Goal: Task Accomplishment & Management: Use online tool/utility

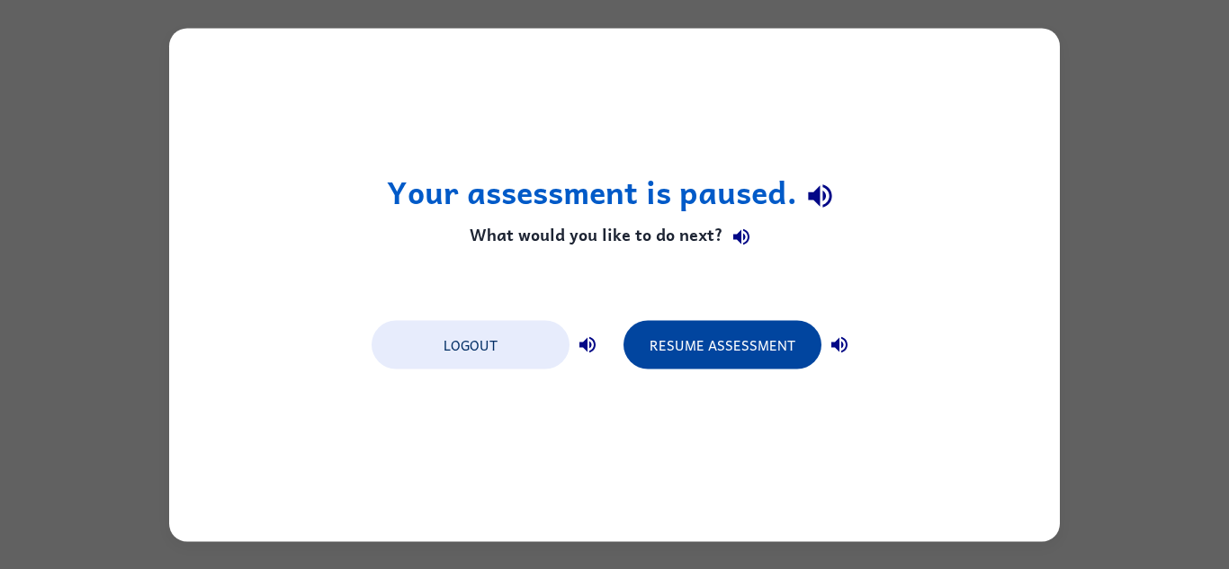
click at [704, 361] on button "Resume Assessment" at bounding box center [722, 344] width 198 height 49
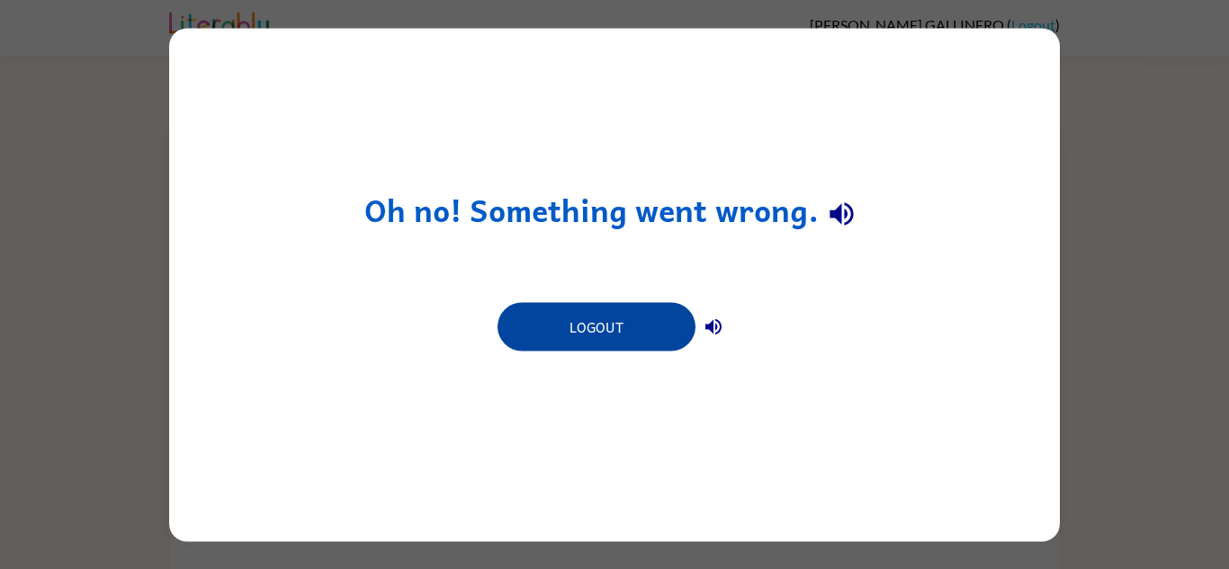
click at [578, 325] on button "Logout" at bounding box center [596, 326] width 198 height 49
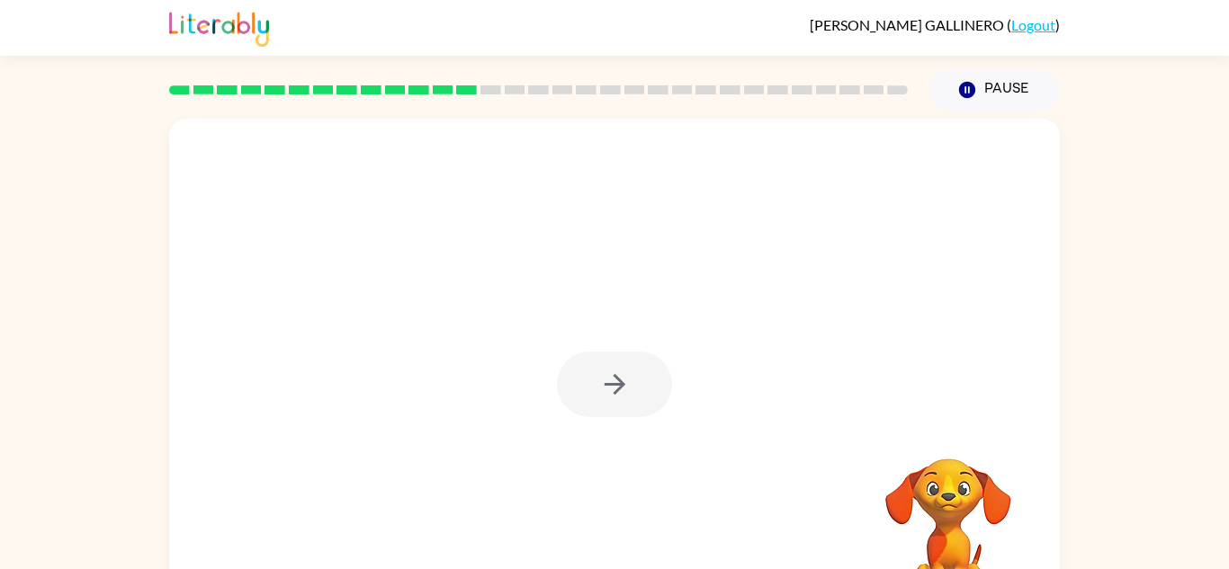
click at [596, 381] on div at bounding box center [614, 385] width 115 height 66
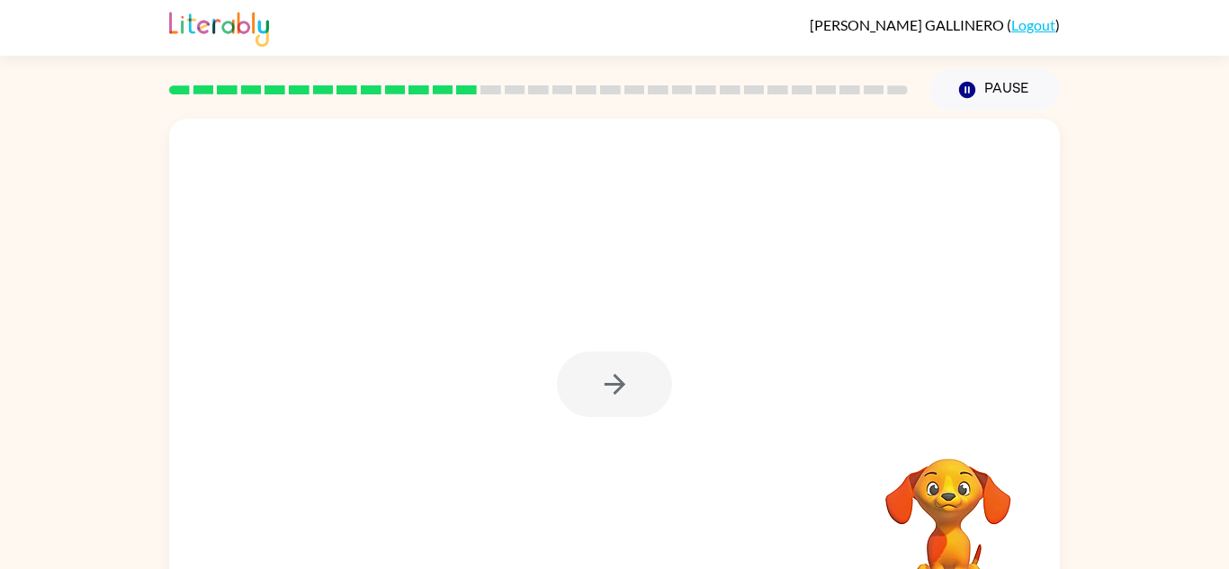
click at [596, 381] on div at bounding box center [614, 385] width 115 height 66
click at [596, 381] on button "button" at bounding box center [614, 385] width 115 height 66
click at [596, 381] on div at bounding box center [614, 376] width 891 height 514
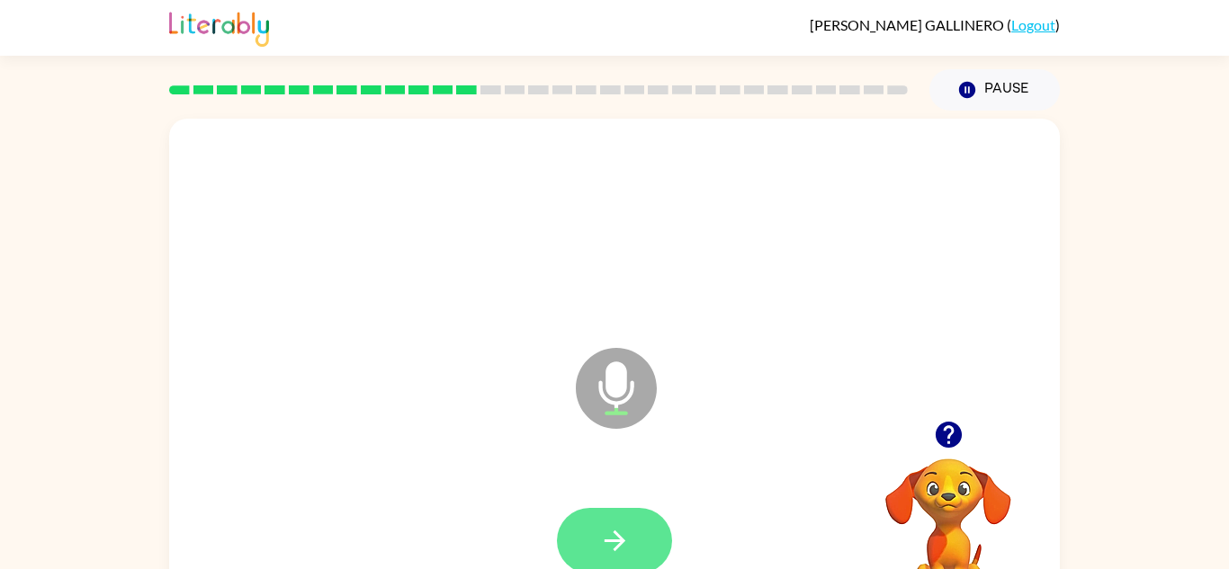
click at [636, 539] on button "button" at bounding box center [614, 541] width 115 height 66
click at [644, 542] on button "button" at bounding box center [614, 541] width 115 height 66
click at [629, 533] on icon "button" at bounding box center [614, 540] width 31 height 31
click at [635, 544] on button "button" at bounding box center [614, 541] width 115 height 66
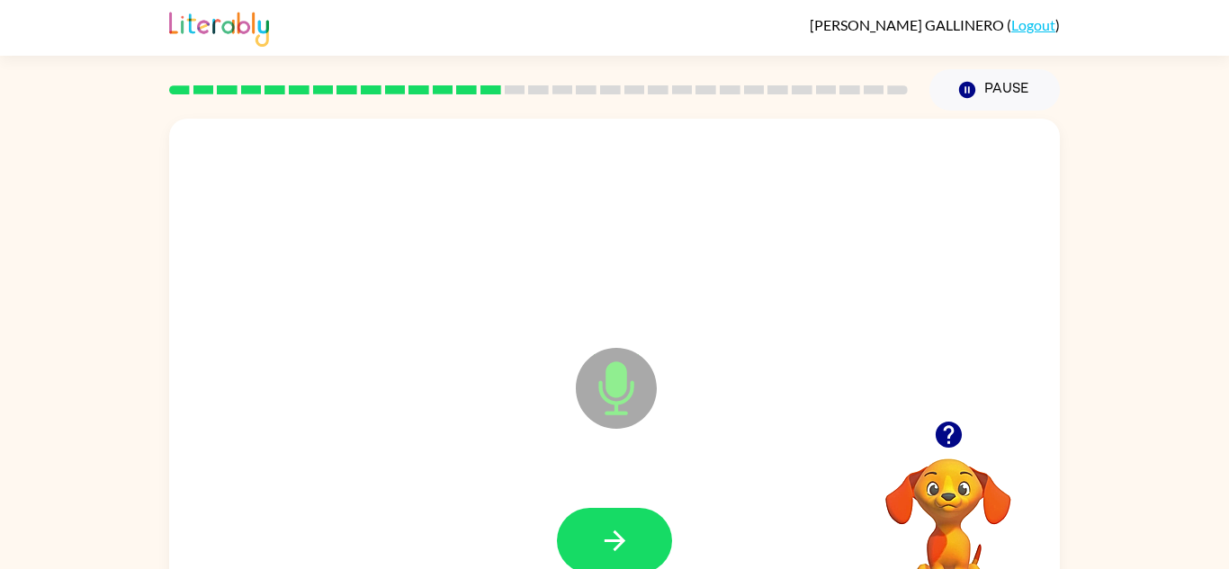
click at [635, 544] on button "button" at bounding box center [614, 541] width 115 height 66
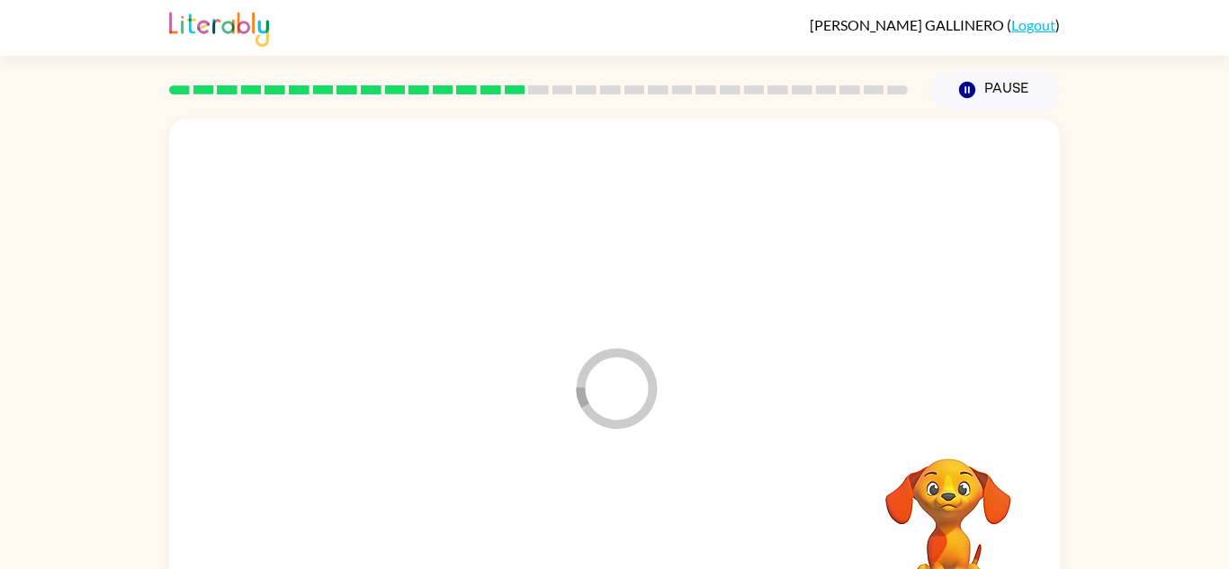
click at [637, 548] on div at bounding box center [614, 542] width 855 height 148
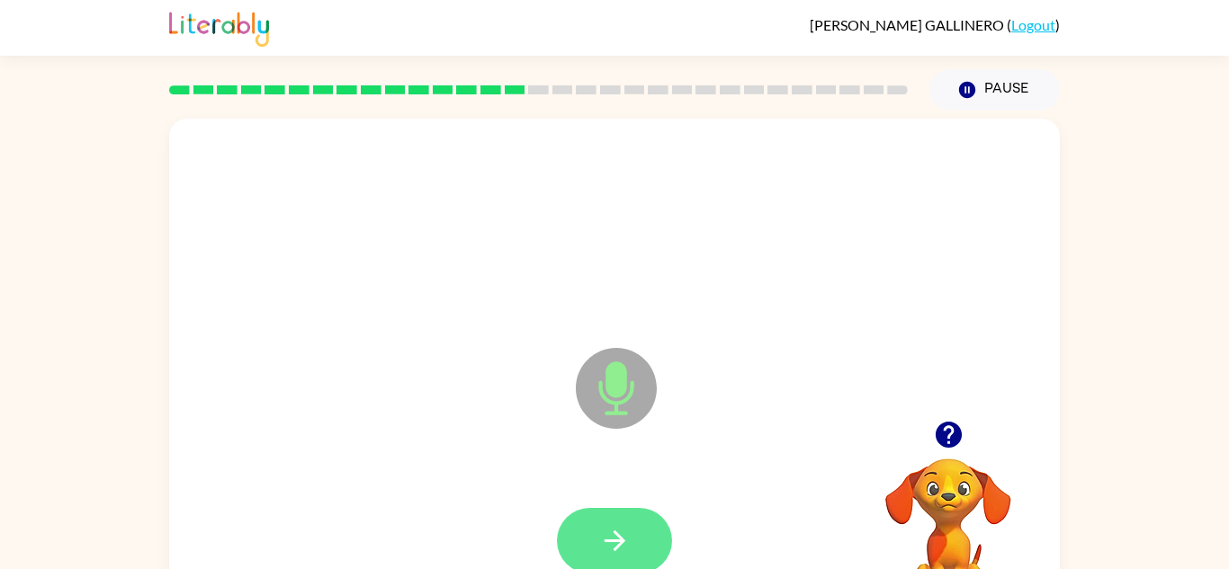
click at [638, 548] on button "button" at bounding box center [614, 541] width 115 height 66
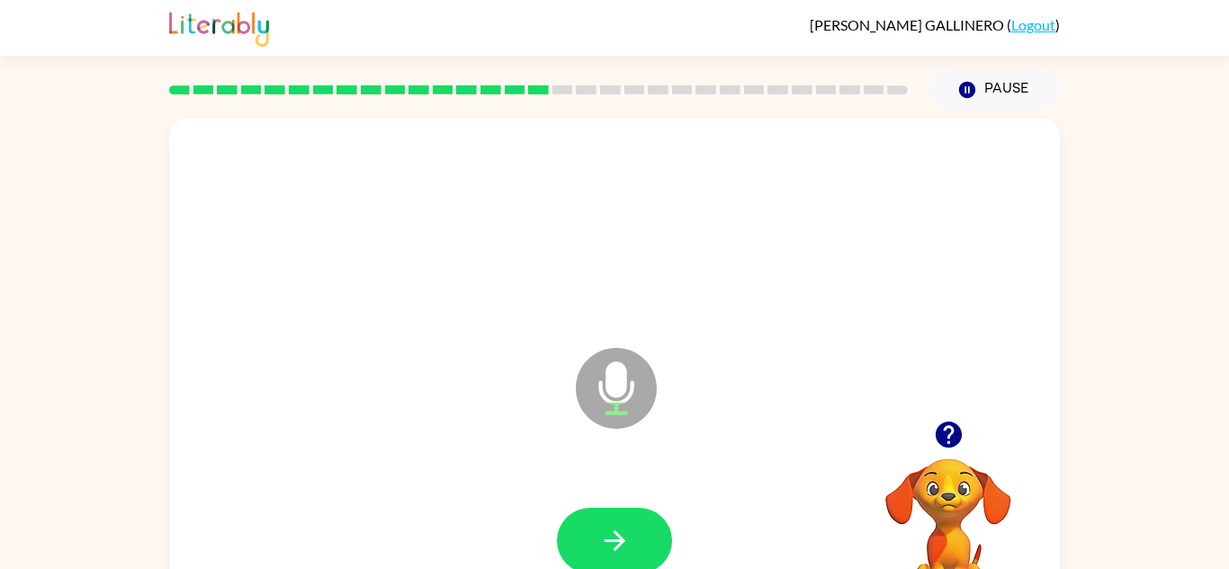
click at [638, 548] on button "button" at bounding box center [614, 541] width 115 height 66
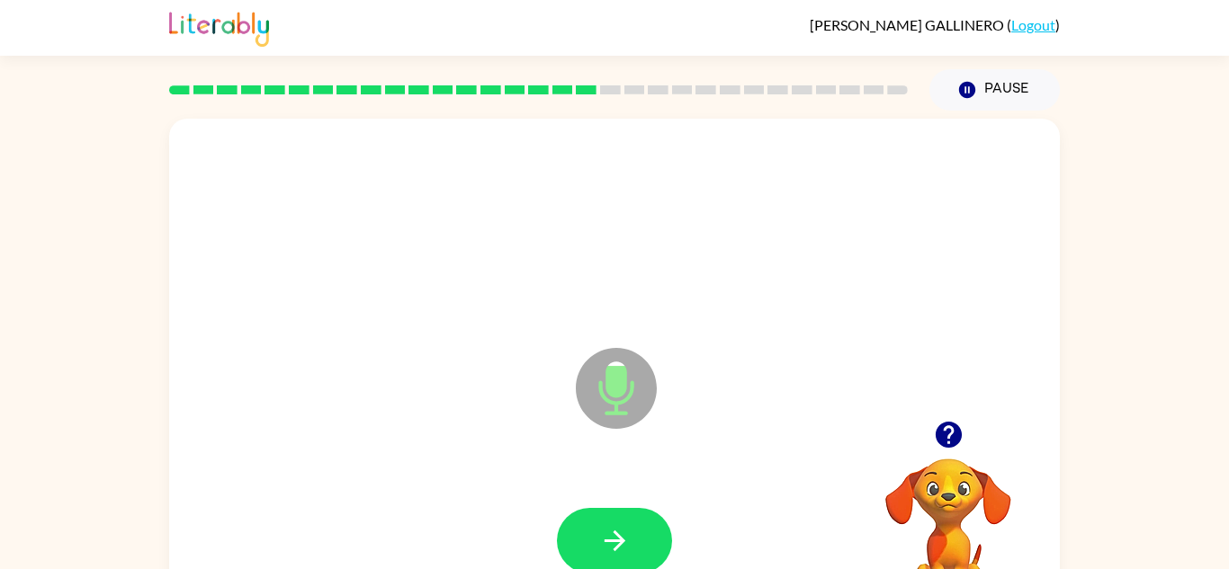
click at [638, 548] on button "button" at bounding box center [614, 541] width 115 height 66
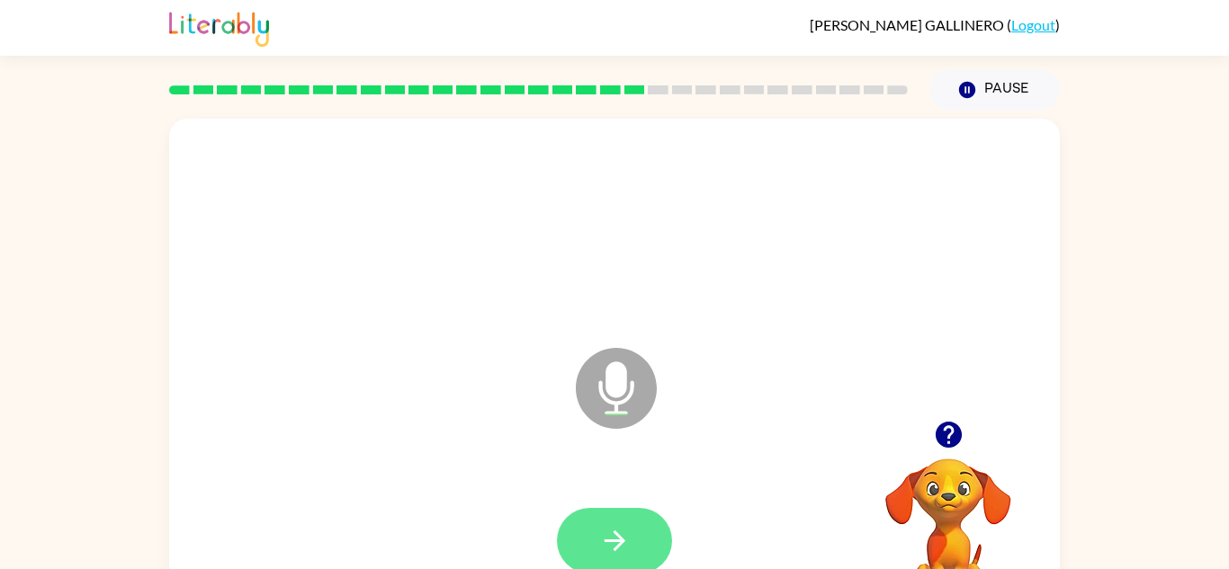
click at [635, 553] on button "button" at bounding box center [614, 541] width 115 height 66
click at [616, 549] on icon "button" at bounding box center [614, 540] width 31 height 31
click at [620, 551] on icon "button" at bounding box center [614, 540] width 31 height 31
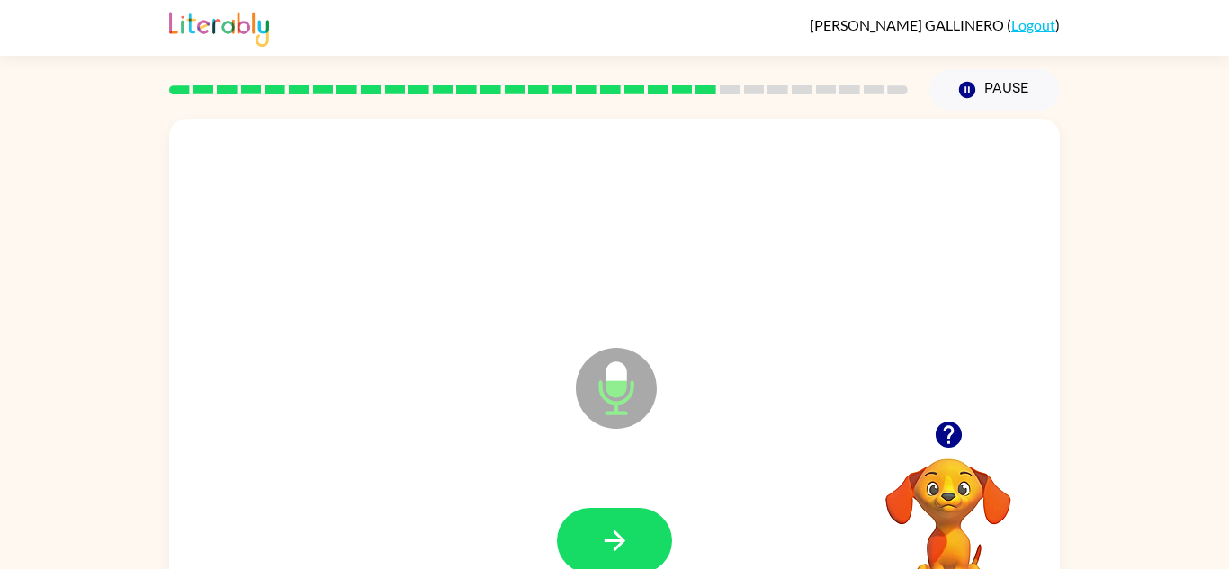
click at [620, 551] on icon "button" at bounding box center [614, 540] width 31 height 31
click at [592, 451] on icon "Microphone The Microphone is here when it is your turn to talk" at bounding box center [706, 411] width 270 height 135
click at [614, 545] on icon "button" at bounding box center [614, 540] width 31 height 31
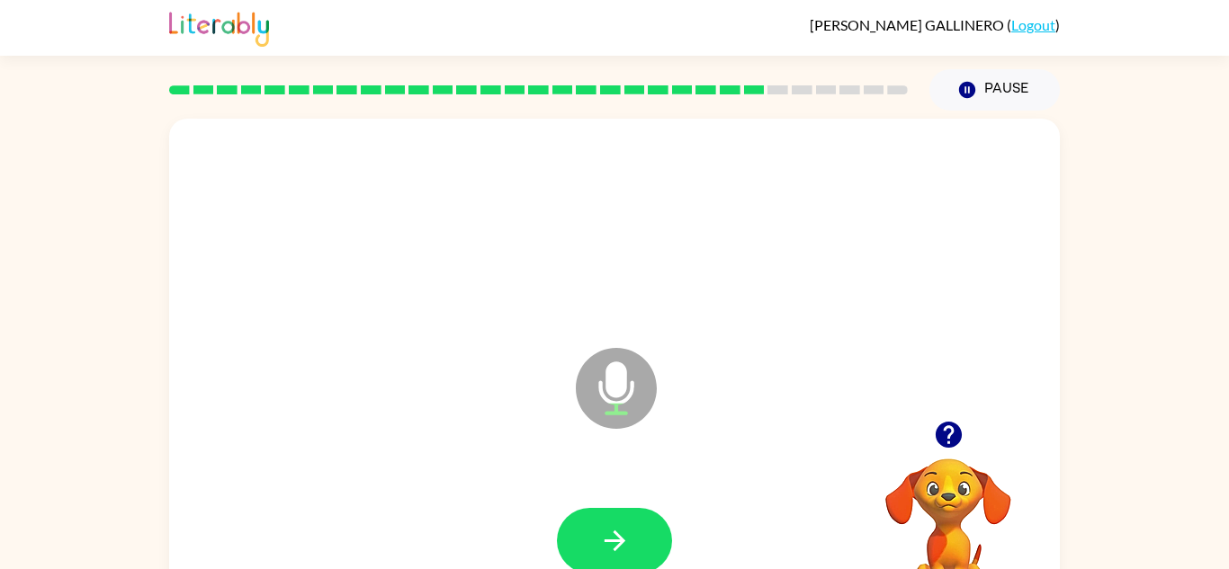
click at [614, 545] on icon "button" at bounding box center [614, 540] width 31 height 31
click at [587, 524] on button "button" at bounding box center [614, 541] width 115 height 66
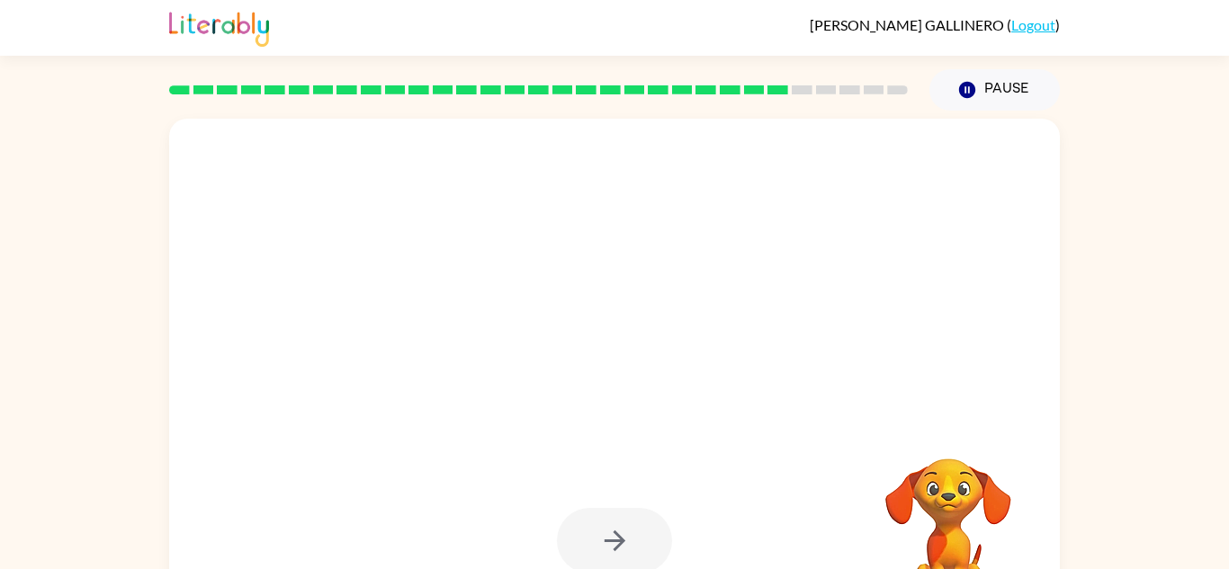
click at [591, 527] on div at bounding box center [614, 541] width 115 height 66
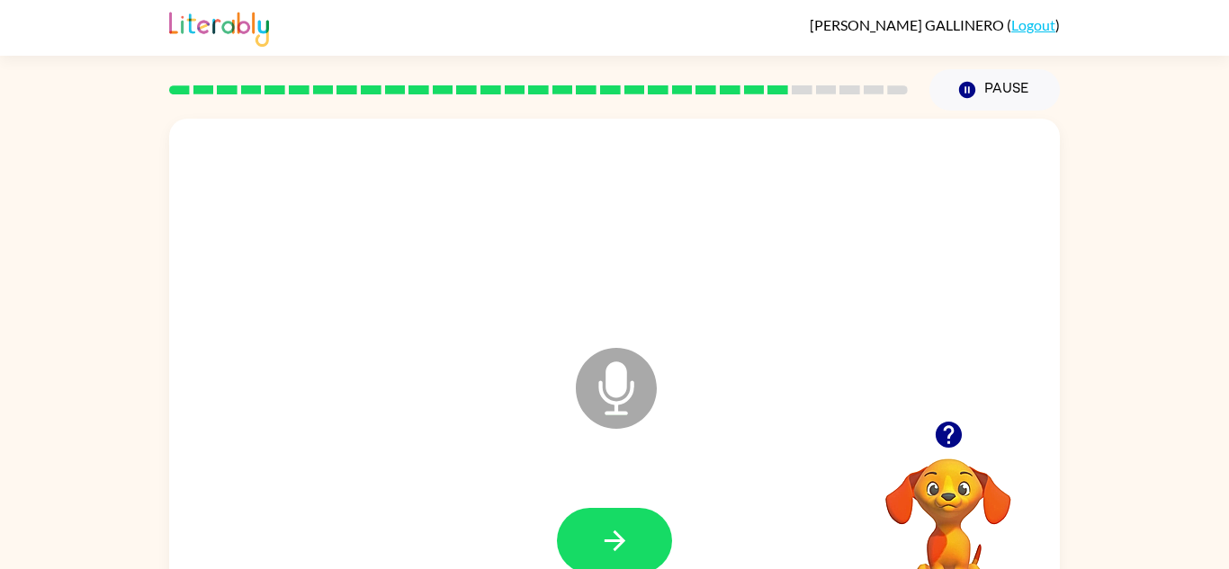
click at [591, 527] on button "button" at bounding box center [614, 541] width 115 height 66
click at [579, 520] on button "button" at bounding box center [614, 541] width 115 height 66
click at [614, 535] on icon "button" at bounding box center [614, 540] width 31 height 31
click at [599, 522] on button "button" at bounding box center [614, 541] width 115 height 66
click at [593, 515] on button "button" at bounding box center [614, 541] width 115 height 66
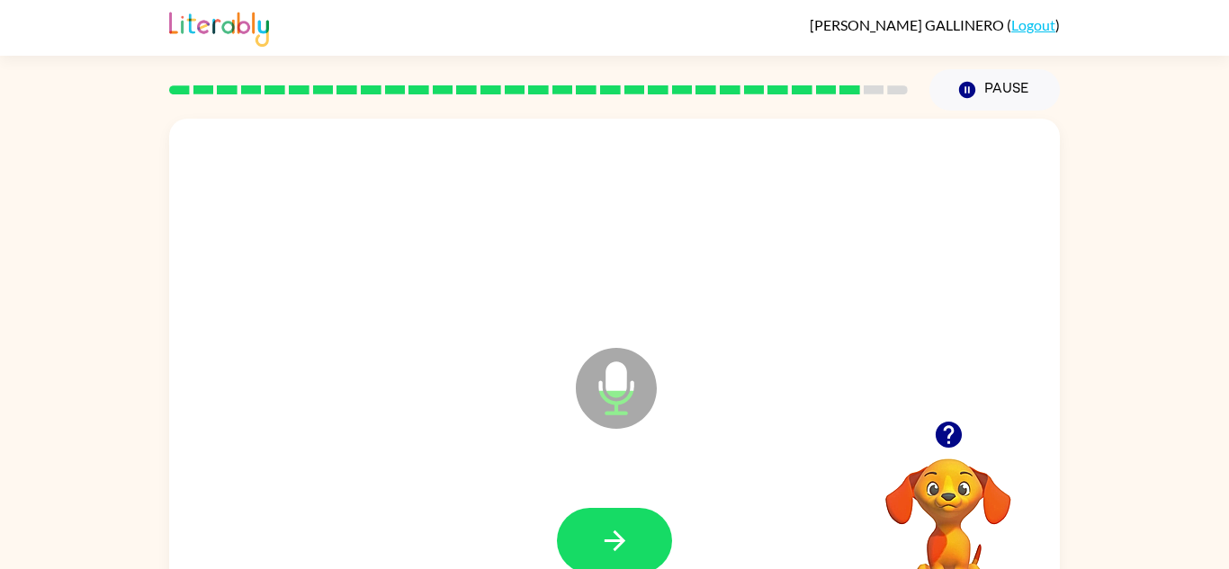
click at [593, 515] on button "button" at bounding box center [614, 541] width 115 height 66
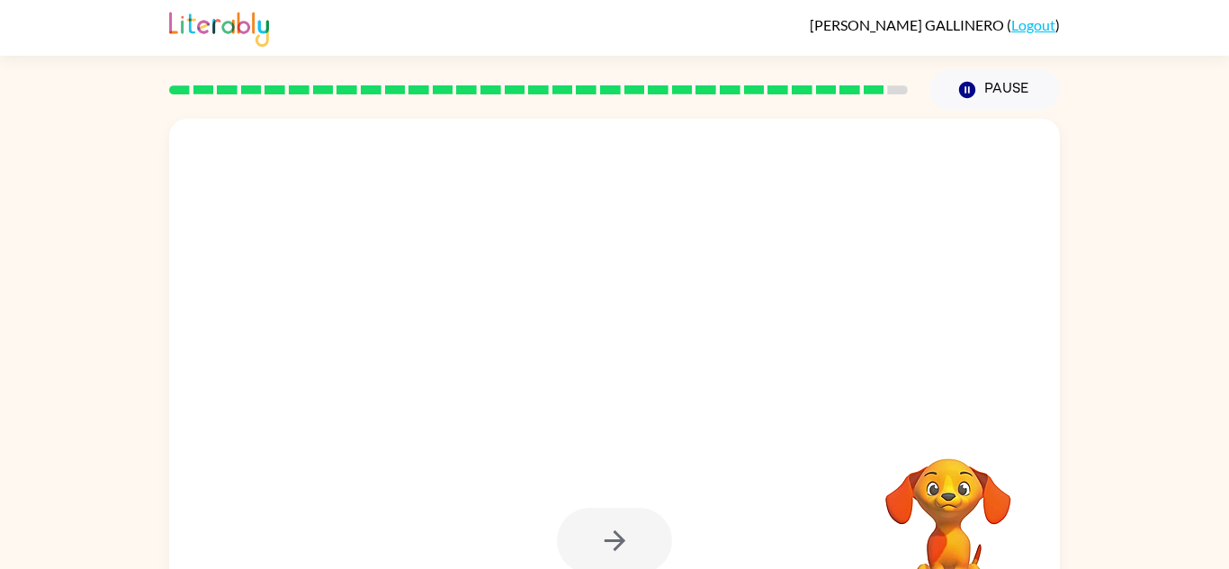
click at [593, 517] on button "button" at bounding box center [614, 541] width 115 height 66
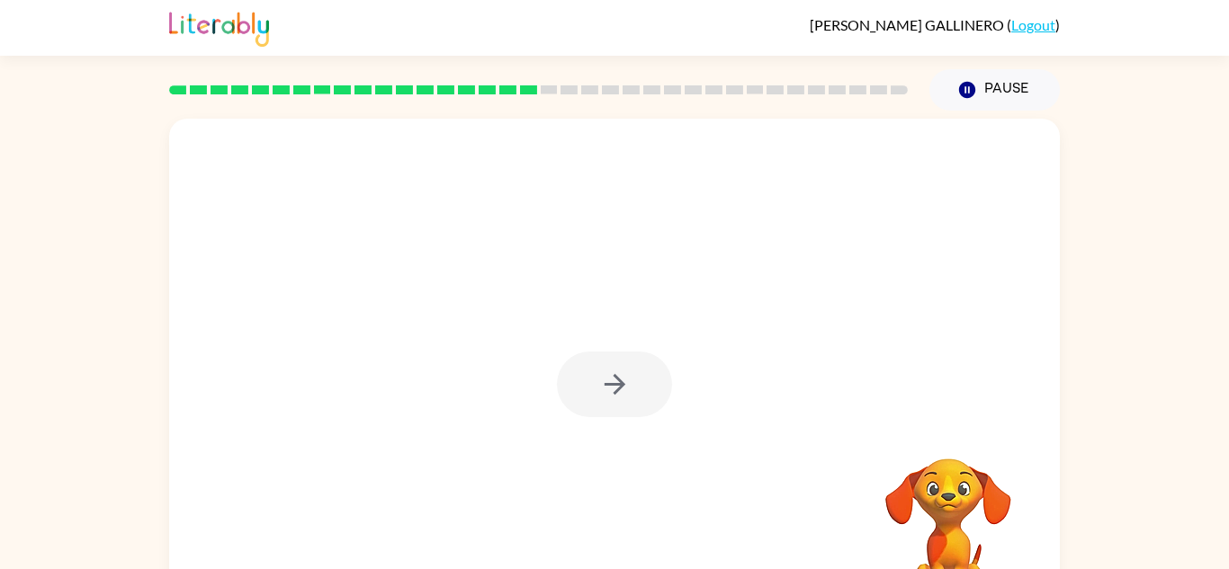
click at [599, 377] on div at bounding box center [614, 385] width 115 height 66
click at [599, 377] on icon "button" at bounding box center [614, 384] width 31 height 31
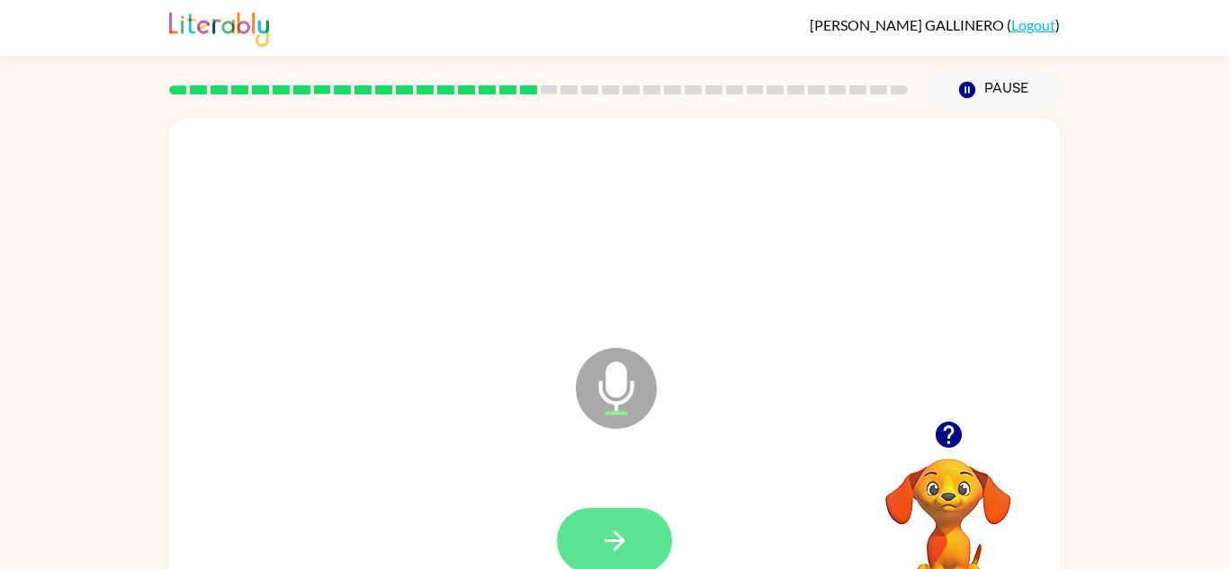
click at [637, 553] on button "button" at bounding box center [614, 541] width 115 height 66
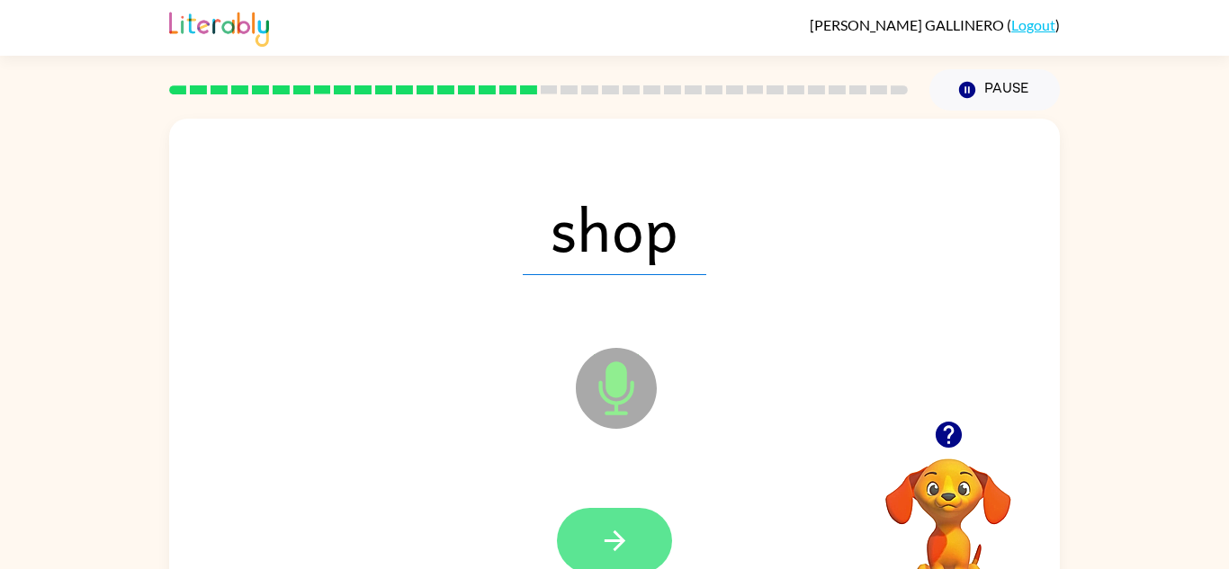
click at [604, 547] on icon "button" at bounding box center [614, 540] width 31 height 31
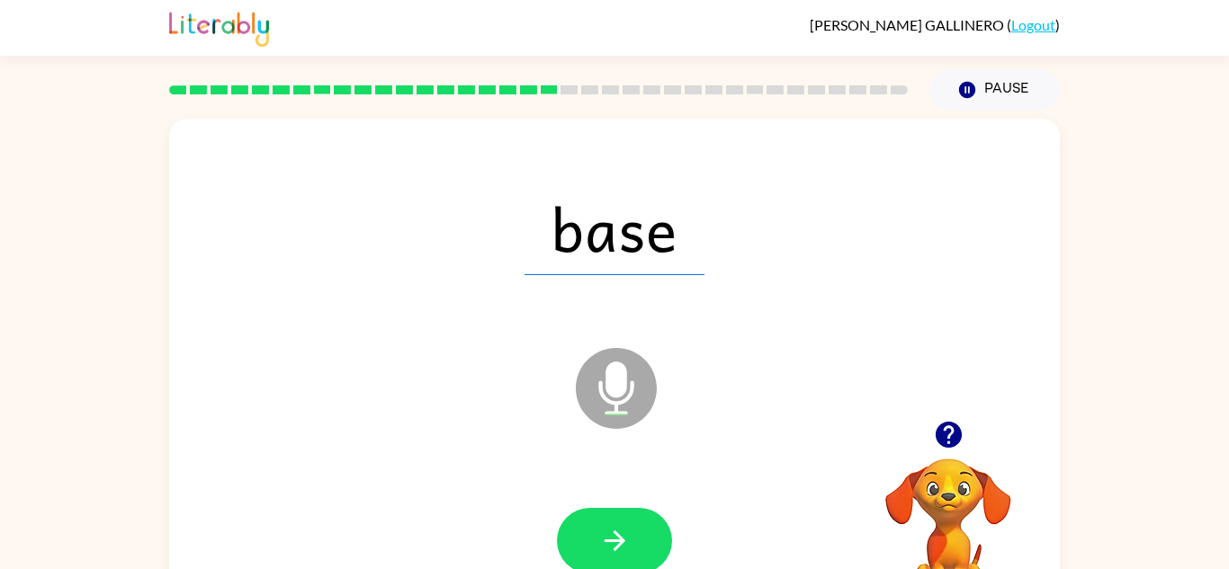
click at [604, 547] on icon "button" at bounding box center [614, 540] width 31 height 31
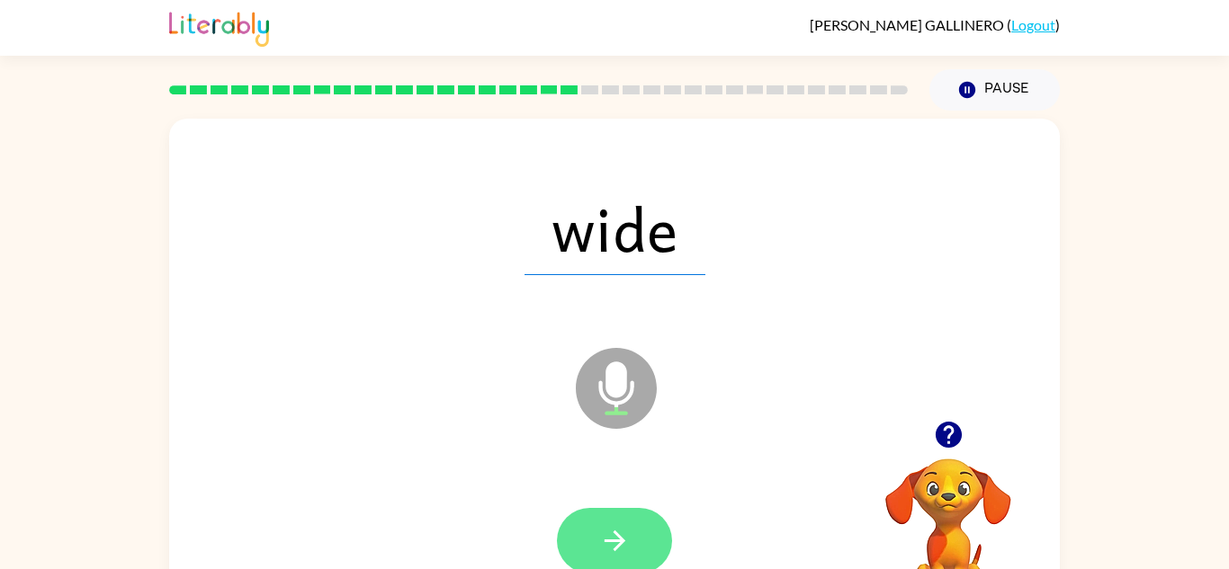
click at [605, 546] on icon "button" at bounding box center [614, 540] width 31 height 31
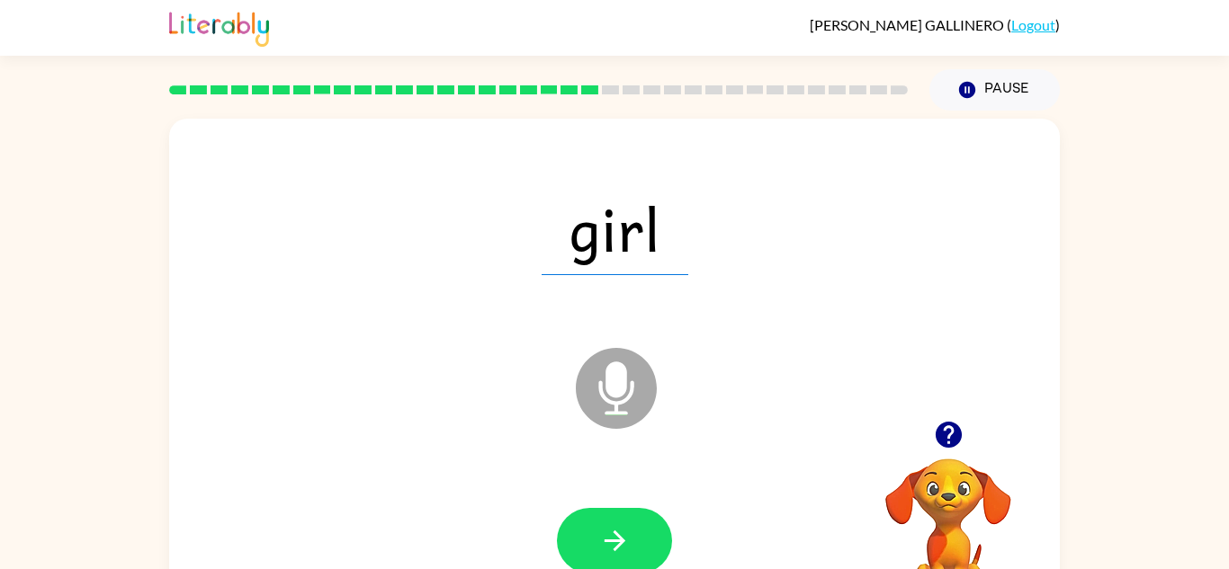
click at [605, 546] on icon "button" at bounding box center [614, 540] width 31 height 31
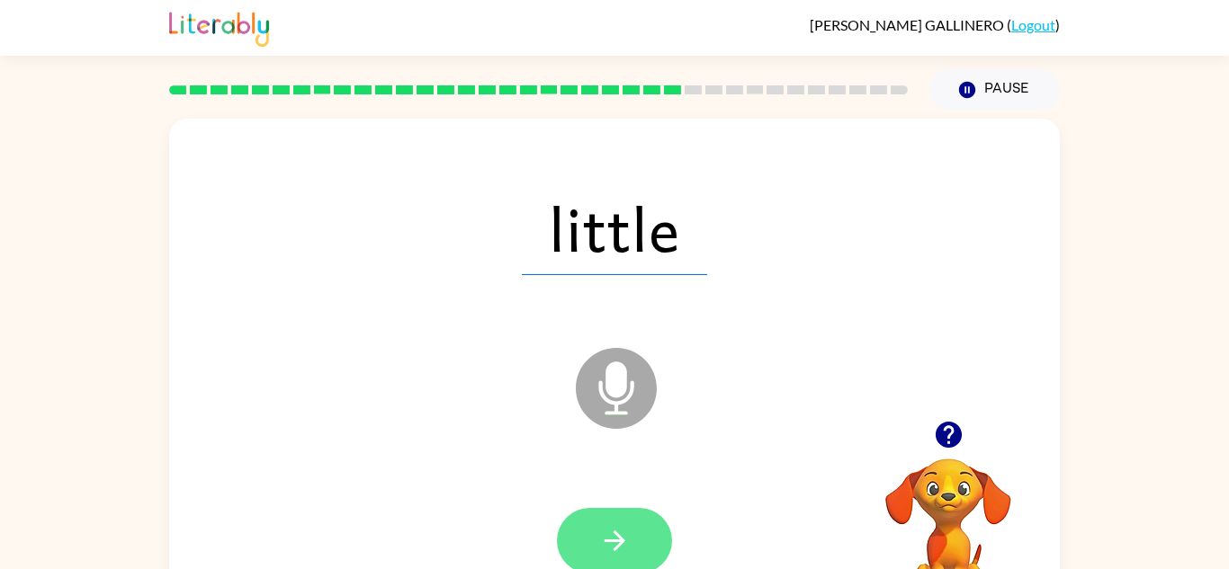
click at [605, 546] on icon "button" at bounding box center [614, 540] width 31 height 31
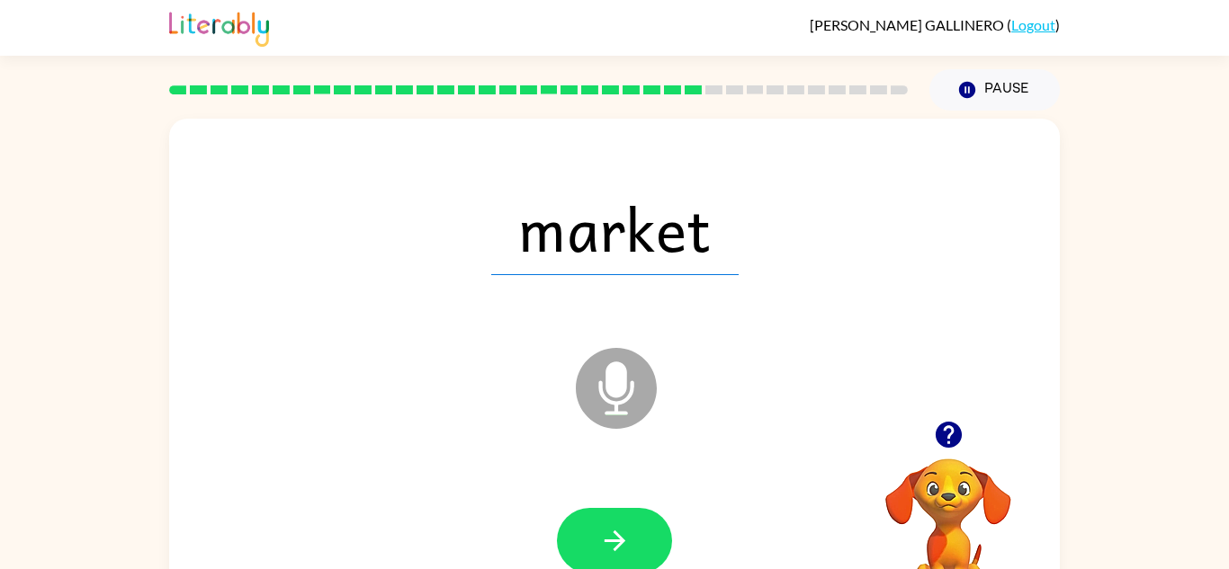
click at [605, 546] on icon "button" at bounding box center [614, 540] width 31 height 31
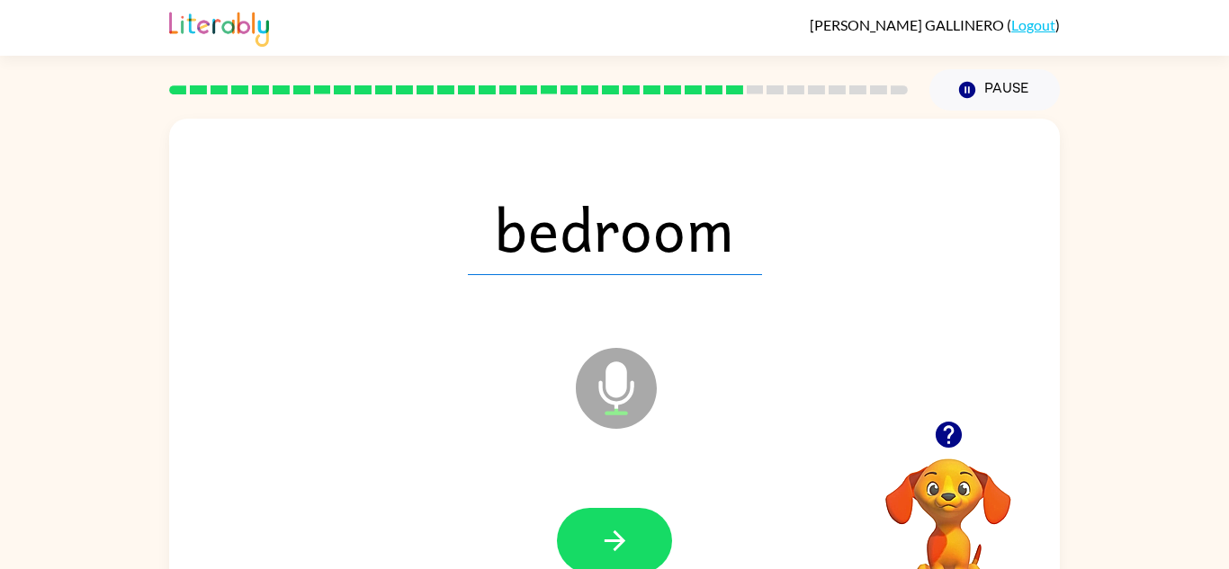
click at [605, 546] on icon "button" at bounding box center [614, 540] width 31 height 31
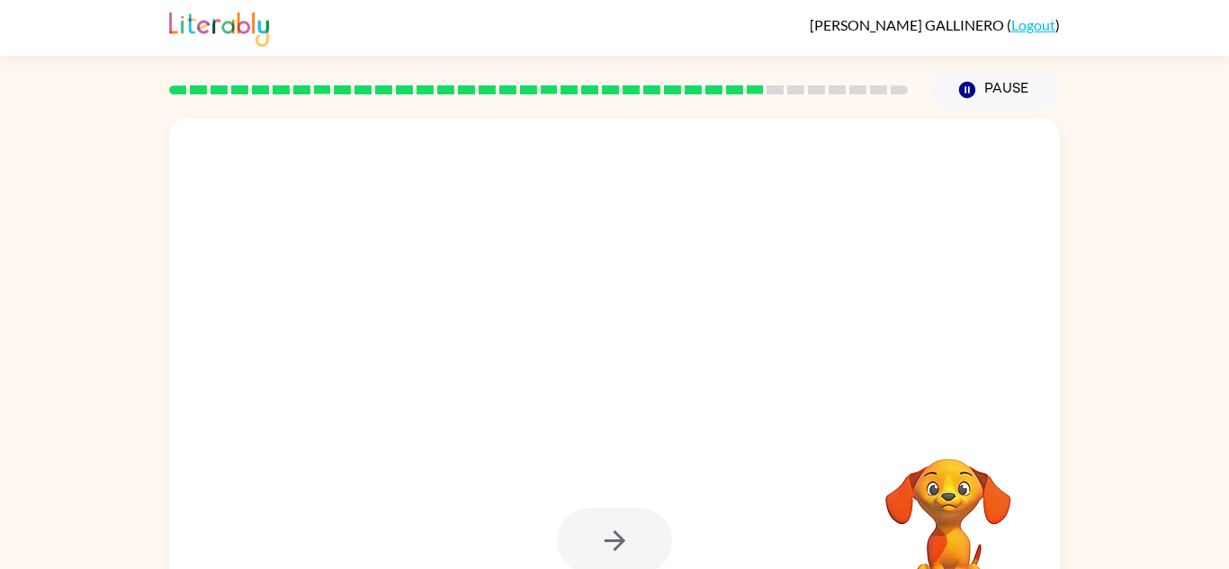
click at [605, 546] on div at bounding box center [614, 541] width 115 height 66
click at [605, 546] on icon "button" at bounding box center [614, 540] width 31 height 31
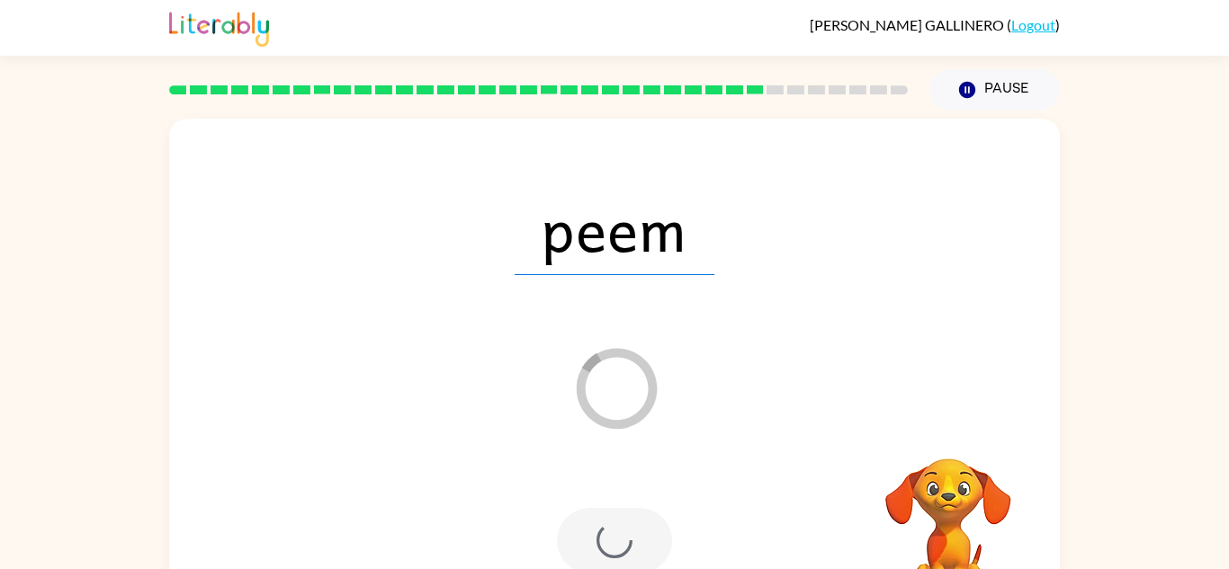
click at [605, 546] on div at bounding box center [614, 541] width 115 height 66
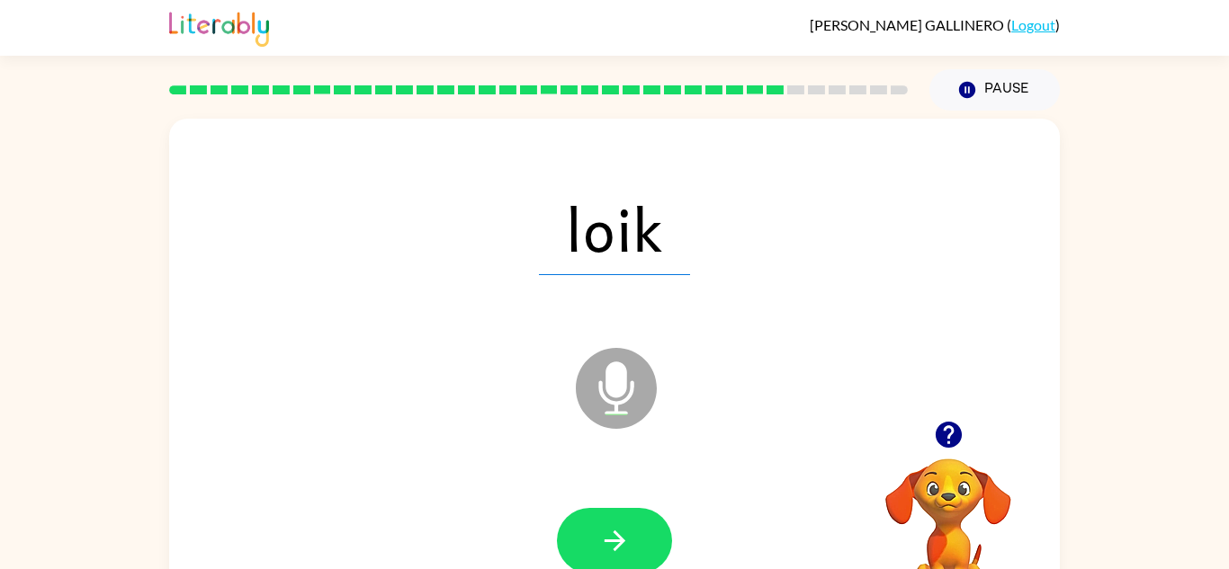
click at [605, 546] on icon "button" at bounding box center [614, 540] width 31 height 31
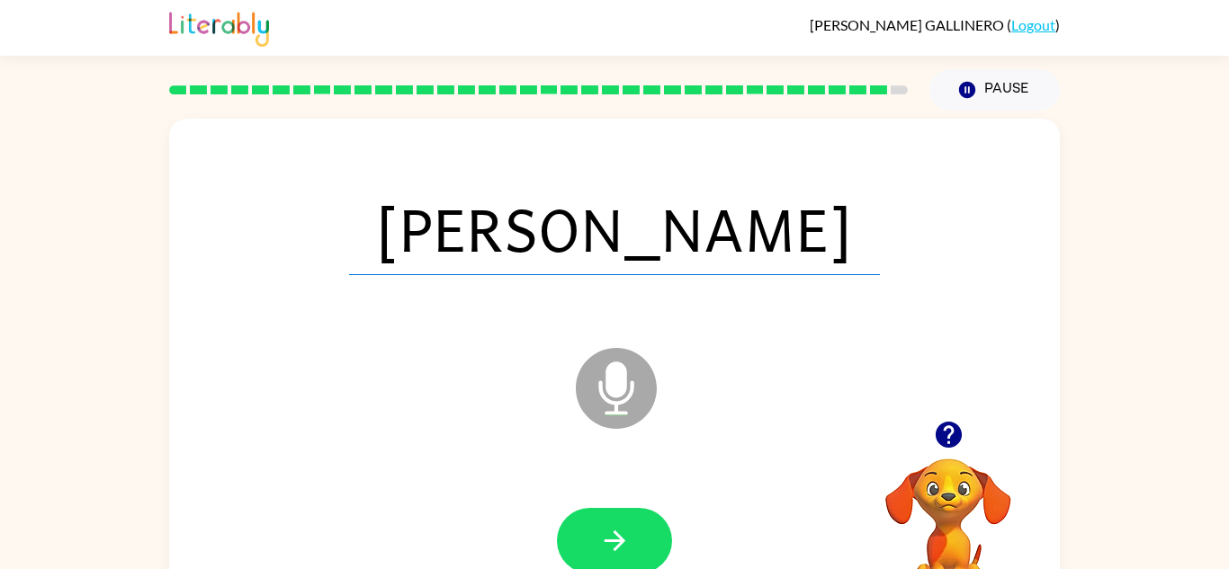
click at [605, 546] on icon "button" at bounding box center [614, 540] width 31 height 31
